Goal: Complete application form

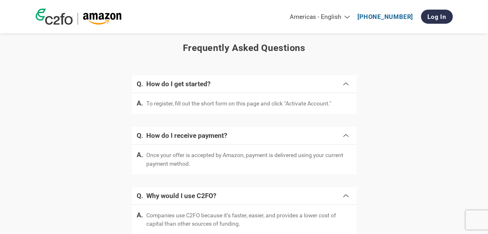
scroll to position [1167, 0]
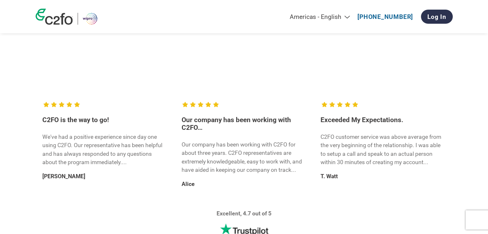
scroll to position [918, 0]
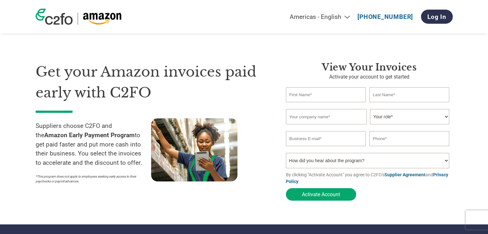
click at [397, 117] on select "Your role* CFO Controller Credit Manager Finance Director Treasurer CEO Preside…" at bounding box center [409, 116] width 79 height 15
click at [316, 158] on select "How did you hear about the program? Received a letter Email Social Media Online…" at bounding box center [368, 160] width 164 height 15
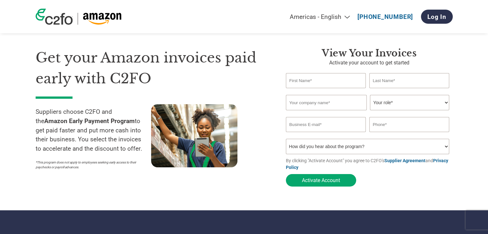
scroll to position [13, 0]
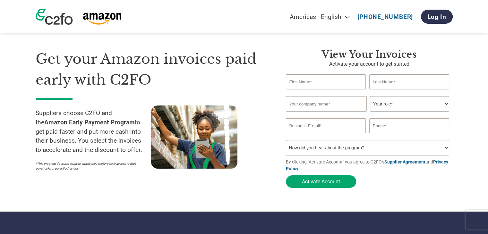
click at [238, 198] on section "Get your Amazon invoices paid early with C2FO Suppliers choose C2FO and the Ama…" at bounding box center [244, 112] width 488 height 199
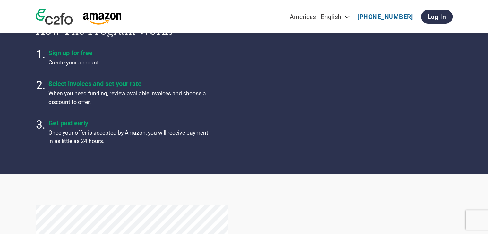
scroll to position [232, 0]
